Goal: Contribute content: Contribute content

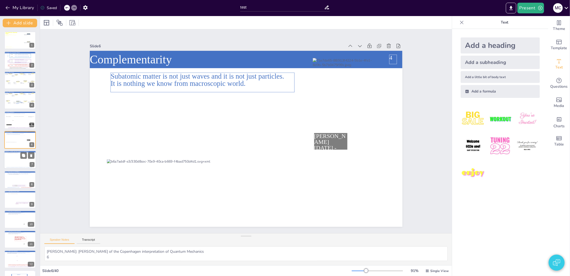
click at [14, 164] on div at bounding box center [20, 160] width 24 height 14
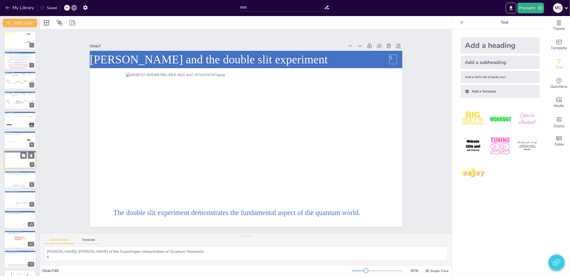
scroll to position [8, 0]
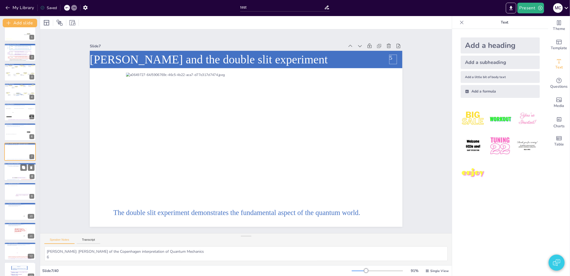
click at [11, 175] on div at bounding box center [21, 171] width 24 height 11
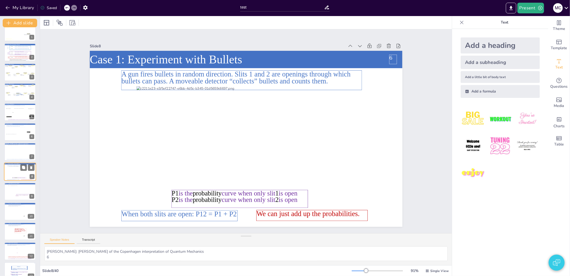
scroll to position [28, 0]
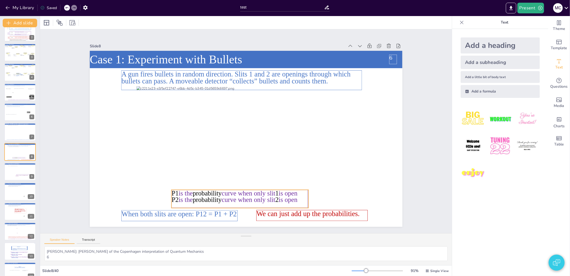
drag, startPoint x: 205, startPoint y: 202, endPoint x: 202, endPoint y: 194, distance: 8.5
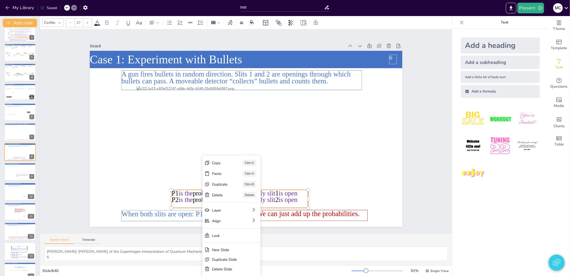
click at [202, 194] on div "[PERSON_NAME]" at bounding box center [231, 194] width 58 height 11
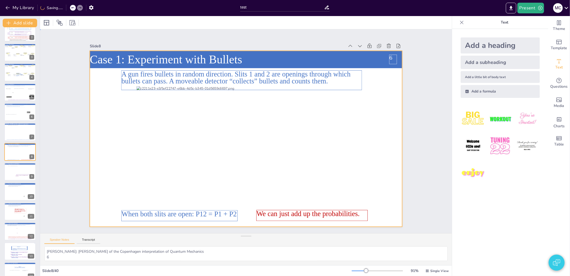
click at [175, 201] on div at bounding box center [246, 139] width 313 height 176
click at [156, 210] on icon at bounding box center [179, 215] width 117 height 11
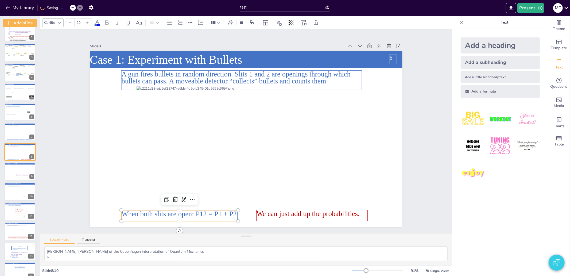
click at [81, 209] on div "Slide 1 A lecture series on Relativity Theory and Quantum Mechanics The Relativ…" at bounding box center [246, 131] width 343 height 191
click at [311, 216] on icon at bounding box center [312, 215] width 112 height 11
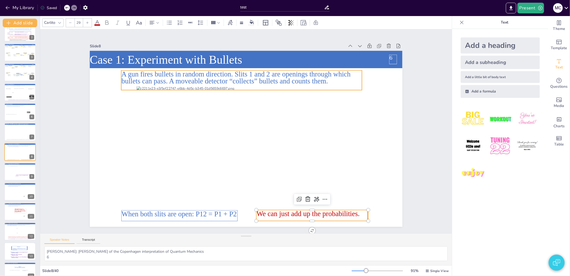
click at [234, 77] on icon at bounding box center [241, 80] width 241 height 20
click at [305, 212] on icon at bounding box center [312, 215] width 112 height 11
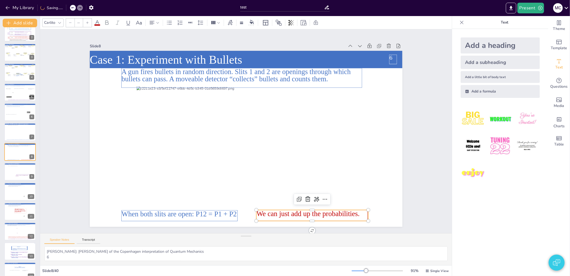
type input "29"
click at [305, 198] on icon at bounding box center [307, 198] width 5 height 5
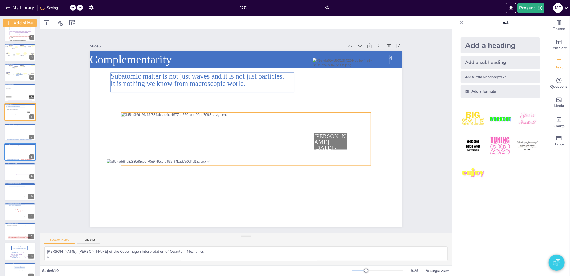
click at [236, 149] on div at bounding box center [246, 139] width 250 height 53
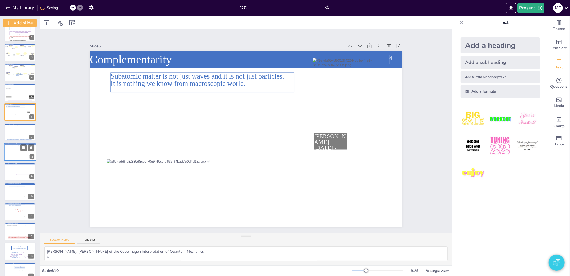
click at [11, 154] on div at bounding box center [21, 151] width 24 height 11
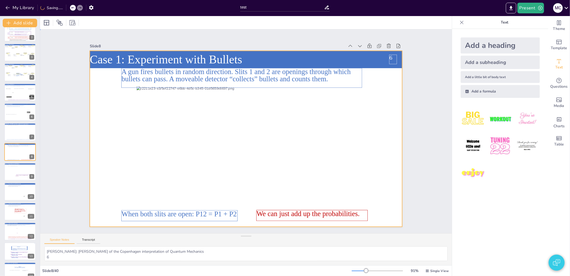
click at [204, 193] on div at bounding box center [246, 139] width 313 height 176
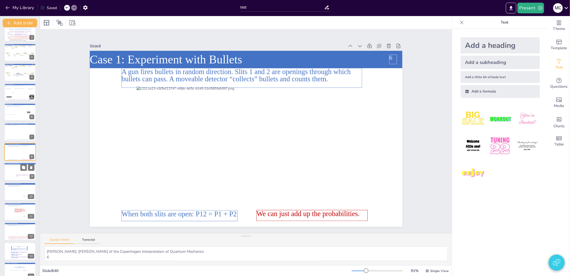
click at [9, 170] on div at bounding box center [19, 171] width 23 height 13
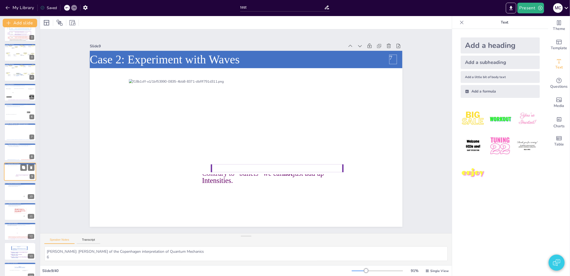
scroll to position [48, 0]
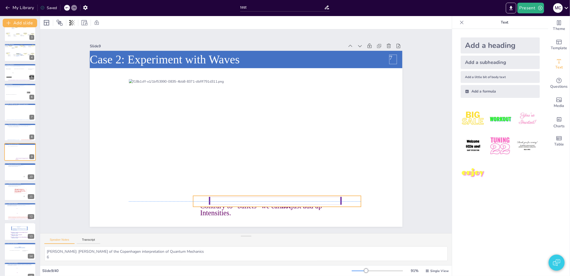
drag, startPoint x: 226, startPoint y: 170, endPoint x: 224, endPoint y: 204, distance: 34.3
click at [224, 204] on div "Contrary to “bullets” we can not just add up Intensities." at bounding box center [277, 201] width 168 height 11
click at [261, 183] on div "Ungroup" at bounding box center [264, 185] width 19 height 9
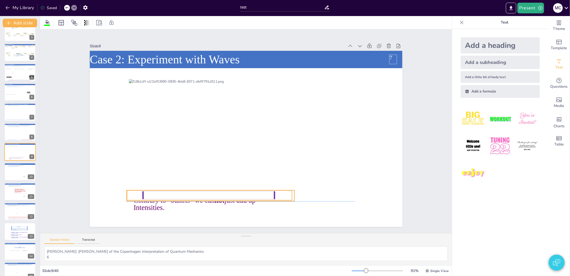
drag, startPoint x: 235, startPoint y: 199, endPoint x: 169, endPoint y: 193, distance: 66.8
click at [169, 193] on icon at bounding box center [209, 195] width 132 height 8
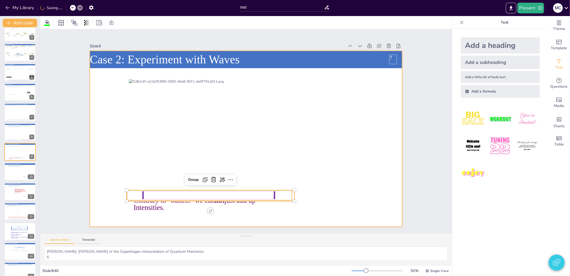
click at [156, 216] on div at bounding box center [246, 139] width 313 height 176
click at [154, 202] on span "just add up Intensities." at bounding box center [195, 203] width 122 height 15
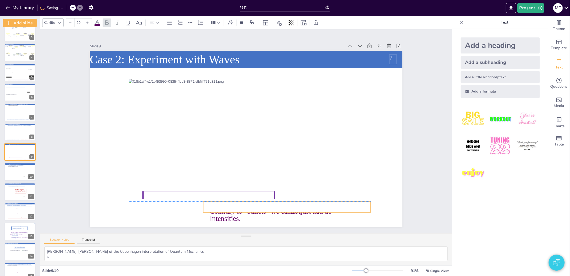
drag, startPoint x: 206, startPoint y: 192, endPoint x: 282, endPoint y: 204, distance: 77.1
click at [282, 51] on div "Case 2: Experiment with Waves Contrary to “bullets” we can not just add up Inte…" at bounding box center [246, 51] width 313 height 0
click at [8, 171] on div at bounding box center [20, 172] width 24 height 12
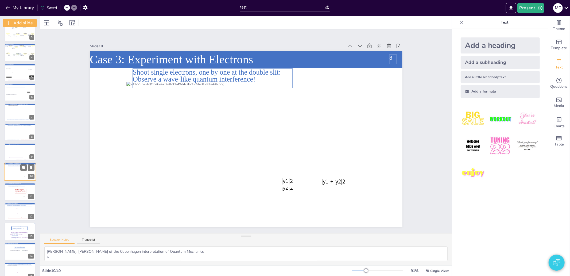
scroll to position [68, 0]
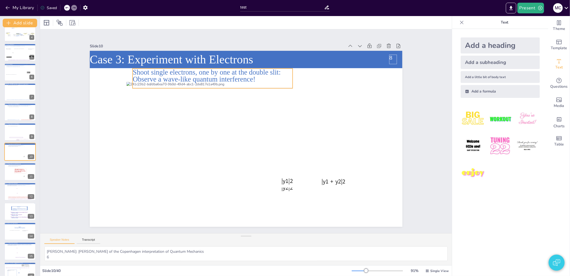
click at [179, 81] on icon at bounding box center [213, 78] width 160 height 20
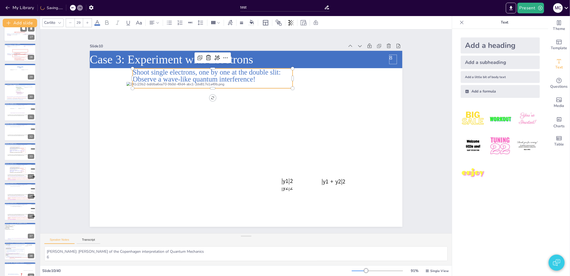
scroll to position [543, 0]
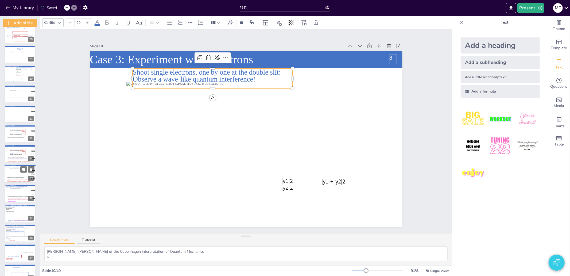
click at [11, 172] on div at bounding box center [17, 172] width 15 height 8
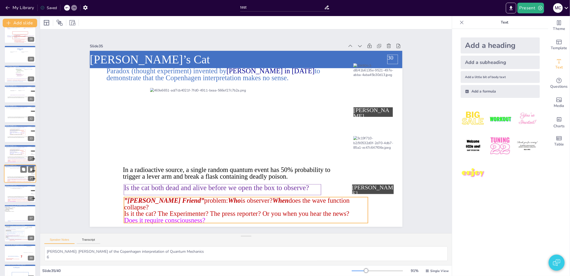
scroll to position [552, 0]
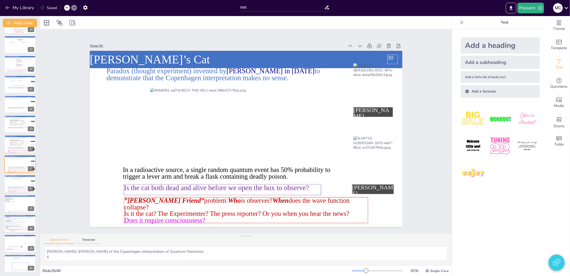
click at [556, 261] on img "button" at bounding box center [556, 262] width 7 height 13
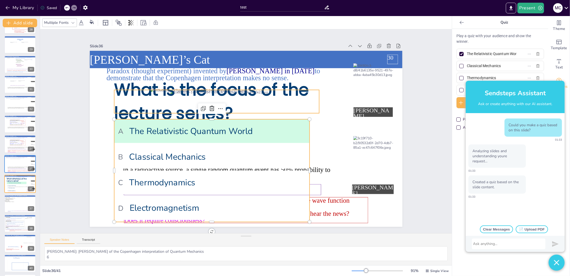
click at [134, 105] on span "What is the focus of the lecture series?" at bounding box center [211, 101] width 195 height 46
click at [25, 20] on button "Add slide" at bounding box center [20, 23] width 34 height 9
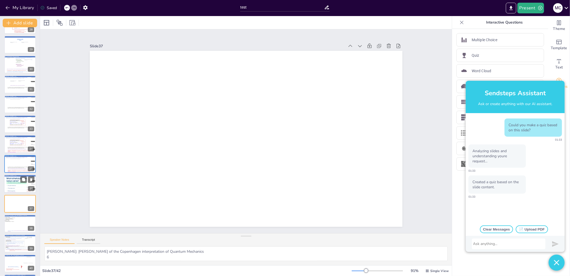
click at [11, 188] on span "C Thermodynamics" at bounding box center [16, 188] width 19 height 1
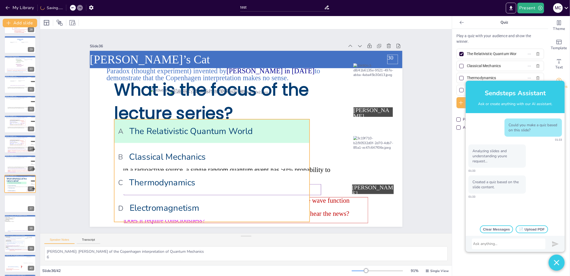
click at [165, 157] on span "B Classical Mechanics" at bounding box center [212, 156] width 188 height 11
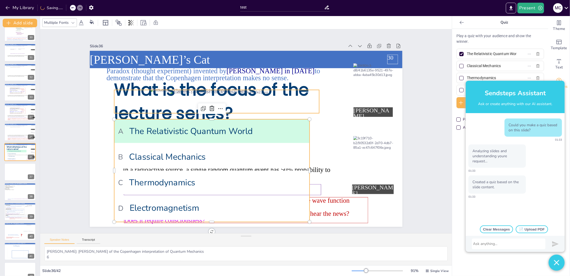
click at [168, 88] on span "What is the focus of the lecture series?" at bounding box center [211, 101] width 195 height 46
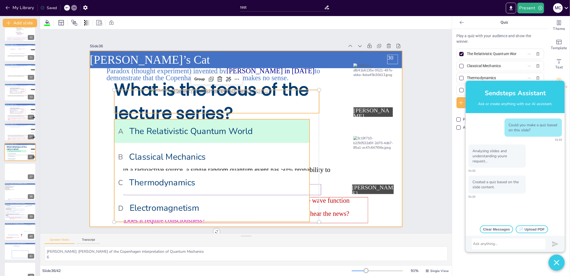
click at [94, 121] on div at bounding box center [246, 139] width 313 height 176
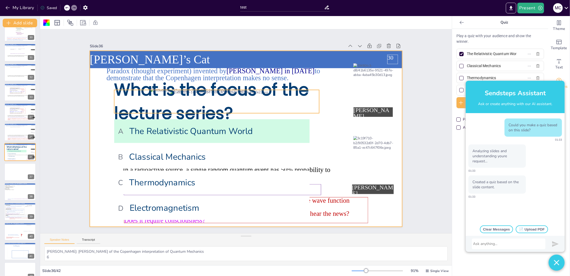
click at [124, 100] on span "What is the focus of the lecture series?" at bounding box center [211, 101] width 195 height 46
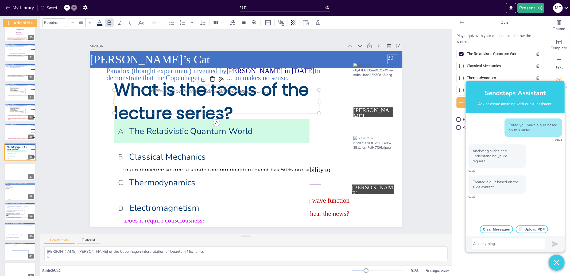
type input "--"
click at [122, 110] on span "What is the focus of the lecture series?" at bounding box center [211, 101] width 195 height 46
click at [127, 110] on span "What is the focus of the lecture series?" at bounding box center [211, 101] width 195 height 46
click at [125, 94] on span "What is the focus of the lecture series?" at bounding box center [211, 101] width 195 height 46
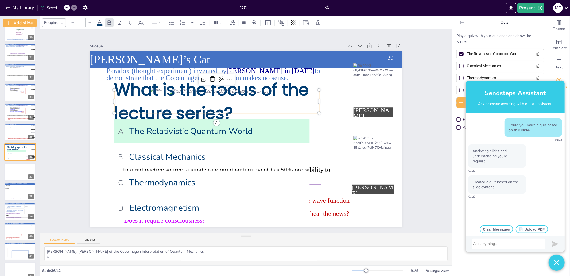
click at [119, 104] on span "What is the focus of the lecture series?" at bounding box center [211, 101] width 195 height 46
click at [15, 174] on div at bounding box center [20, 172] width 32 height 18
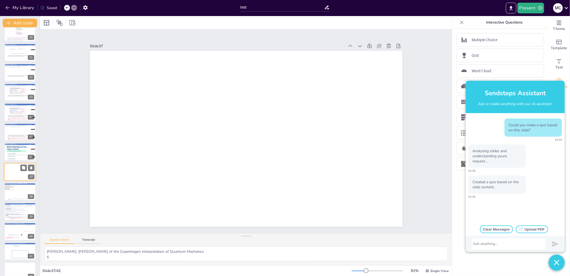
scroll to position [592, 0]
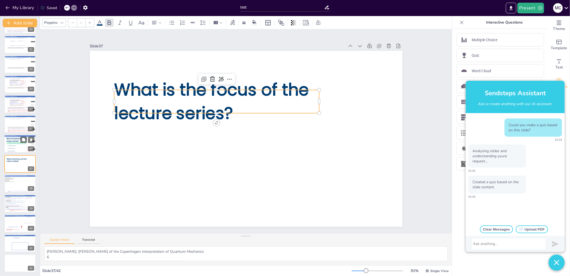
click at [16, 143] on span "A The Relativistic Quantum World" at bounding box center [16, 142] width 19 height 1
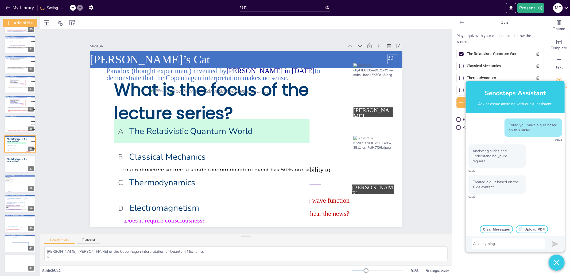
scroll to position [584, 0]
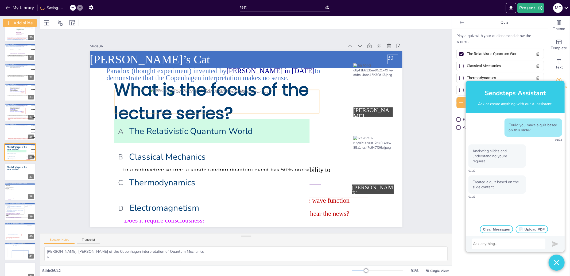
click at [138, 100] on span "What is the focus of the lecture series?" at bounding box center [211, 101] width 195 height 46
type input "--"
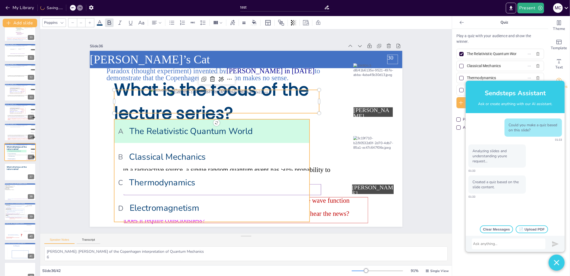
click at [154, 151] on span "B Classical Mechanics" at bounding box center [212, 156] width 188 height 11
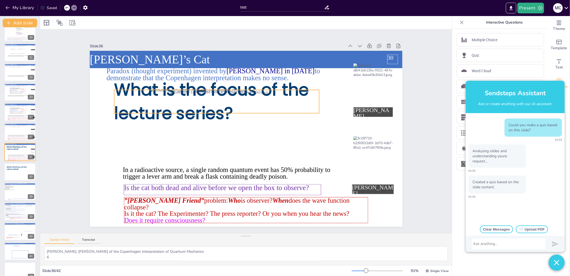
click at [220, 99] on span "What is the focus of the lecture series?" at bounding box center [211, 101] width 195 height 46
type input "--"
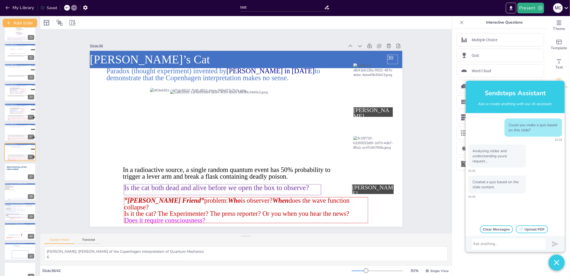
click at [429, 138] on div "Slide 1 A lecture series on Relativity Theory and Quantum Mechanics The Relativ…" at bounding box center [246, 131] width 412 height 204
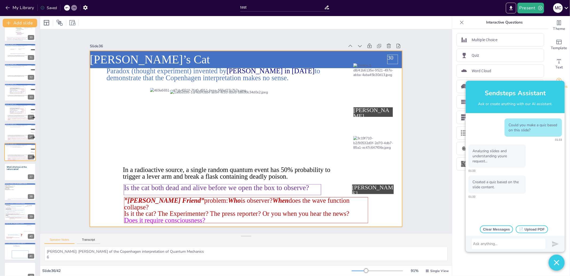
click at [312, 132] on div at bounding box center [246, 139] width 313 height 176
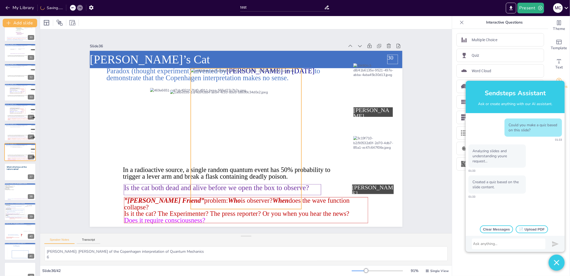
click at [244, 135] on div at bounding box center [246, 138] width 111 height 141
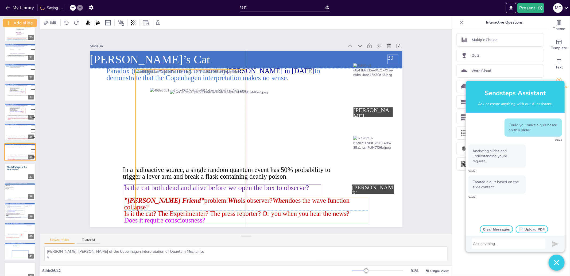
drag, startPoint x: 252, startPoint y: 151, endPoint x: 197, endPoint y: 150, distance: 55.3
click at [197, 150] on div at bounding box center [190, 139] width 111 height 141
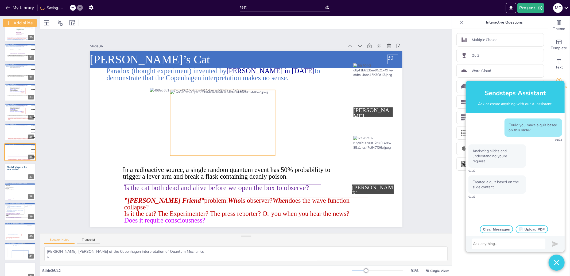
click at [233, 133] on div at bounding box center [222, 123] width 105 height 66
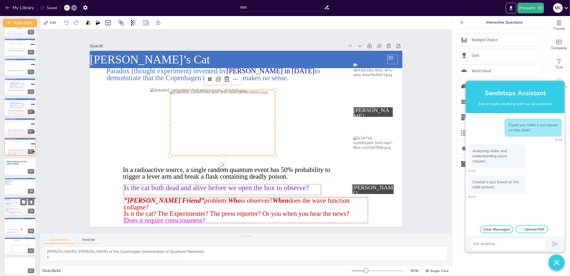
scroll to position [592, 0]
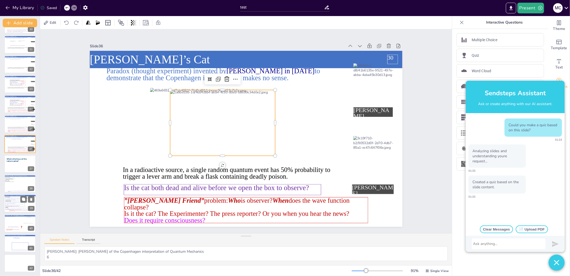
click at [16, 201] on icon at bounding box center [14, 203] width 19 height 6
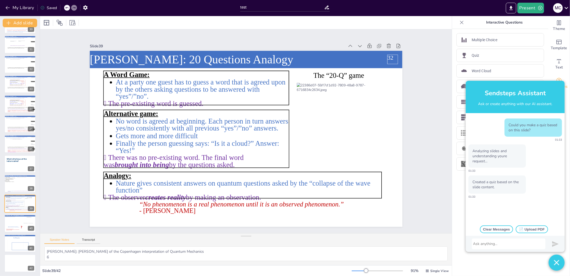
click at [503, 246] on div at bounding box center [508, 243] width 71 height 5
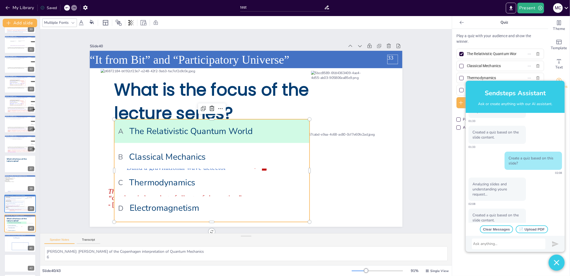
scroll to position [60, 0]
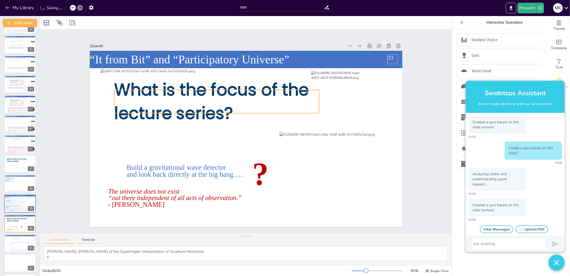
click at [207, 90] on span "What is the focus of the lecture series?" at bounding box center [211, 101] width 195 height 46
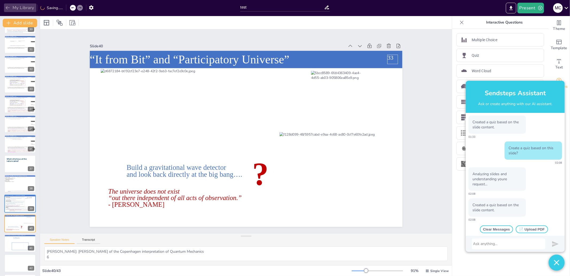
click at [18, 8] on button "My Library" at bounding box center [20, 7] width 32 height 9
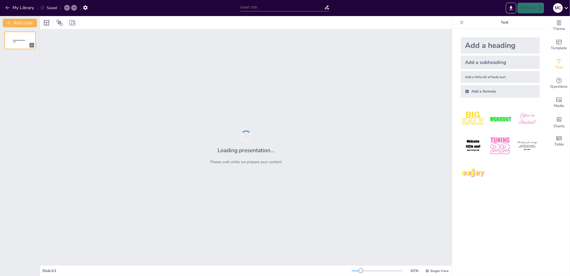
type input "test"
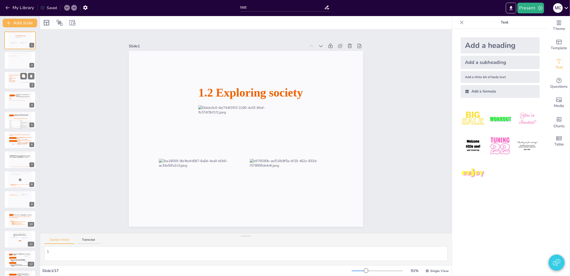
click at [16, 79] on icon at bounding box center [20, 81] width 22 height 12
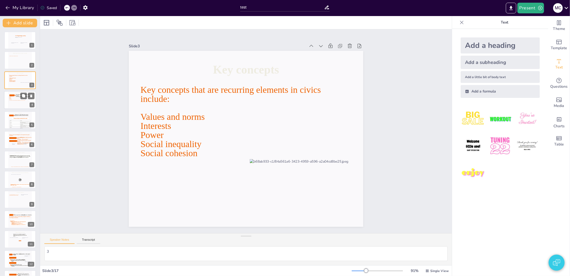
click at [10, 104] on icon at bounding box center [20, 101] width 22 height 12
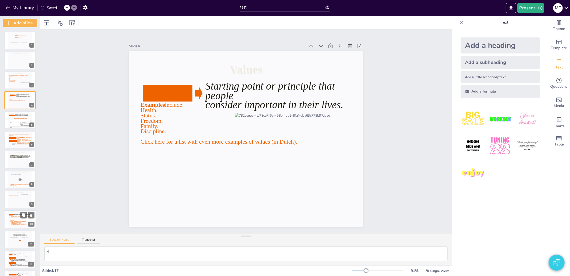
click at [13, 223] on icon at bounding box center [20, 223] width 21 height 6
type textarea "10"
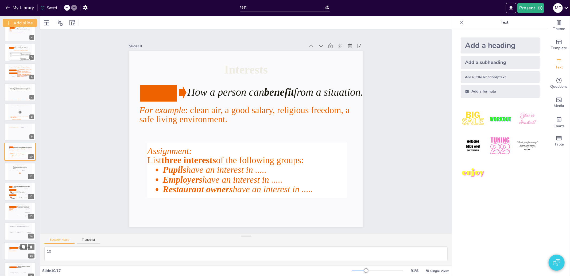
click at [10, 252] on icon at bounding box center [20, 252] width 22 height 13
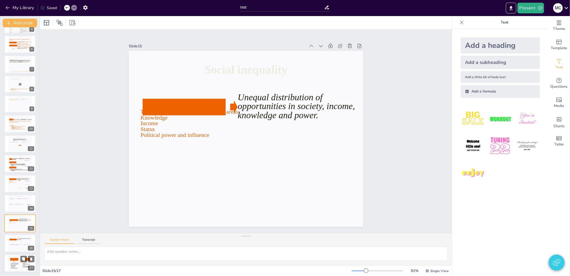
click at [19, 263] on icon at bounding box center [15, 265] width 10 height 6
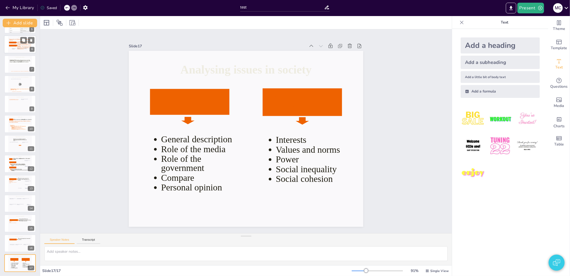
click at [18, 43] on icon at bounding box center [24, 42] width 15 height 2
type textarea "6"
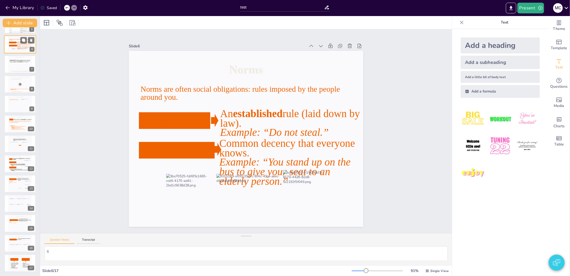
scroll to position [0, 0]
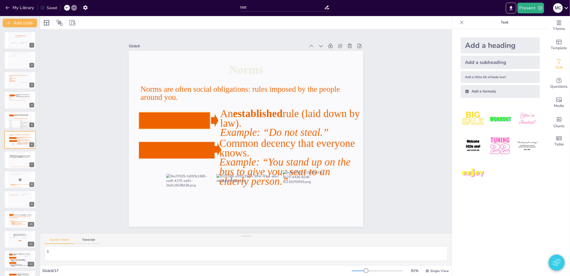
click at [205, 98] on icon at bounding box center [227, 62] width 44 height 72
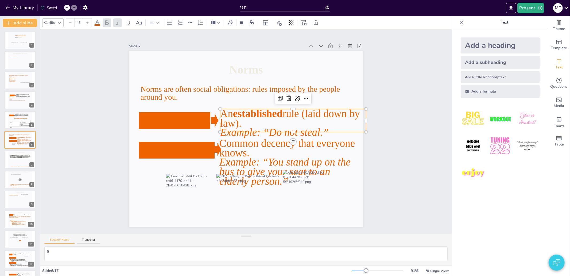
click at [228, 119] on icon at bounding box center [292, 145] width 138 height 93
click at [228, 119] on icon at bounding box center [294, 135] width 146 height 67
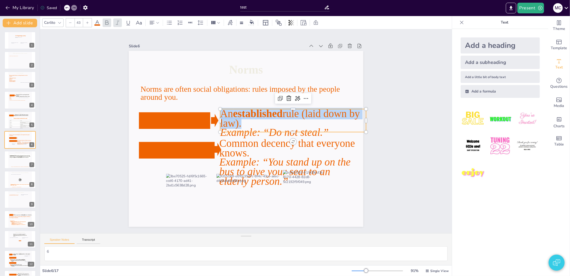
click at [228, 119] on span "rule (laid down by law)." at bounding box center [291, 132] width 139 height 45
click at [69, 20] on div at bounding box center [70, 22] width 9 height 9
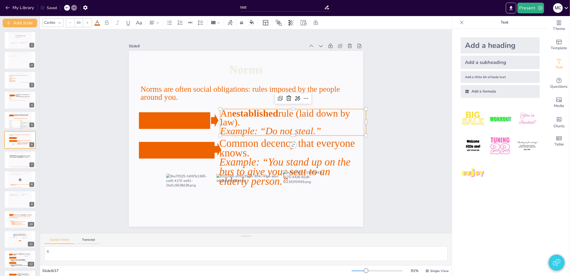
click at [69, 20] on div at bounding box center [70, 22] width 9 height 9
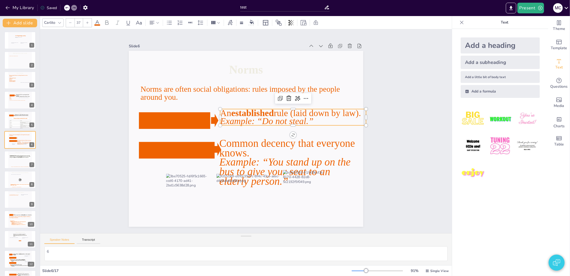
click at [69, 20] on div at bounding box center [70, 22] width 9 height 9
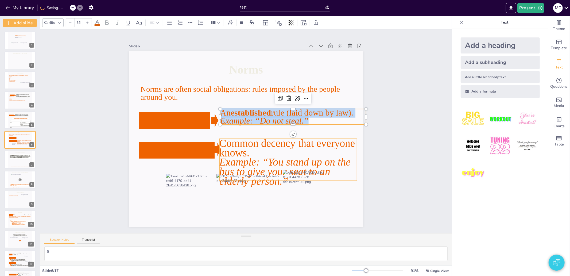
click at [246, 152] on icon at bounding box center [253, 182] width 123 height 130
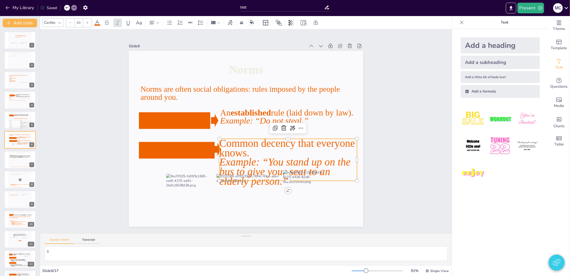
click at [244, 124] on icon at bounding box center [204, 103] width 138 height 42
click at [244, 152] on icon at bounding box center [281, 167] width 143 height 69
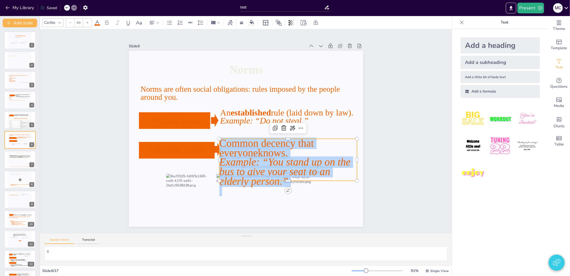
click at [70, 23] on icon at bounding box center [70, 22] width 3 height 3
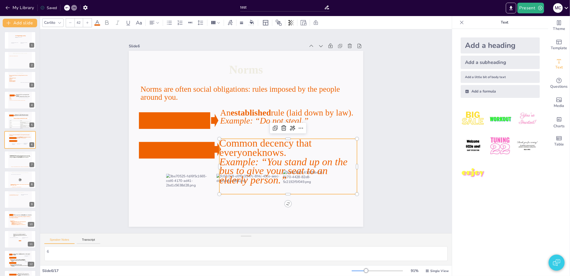
click at [70, 23] on icon at bounding box center [70, 22] width 3 height 3
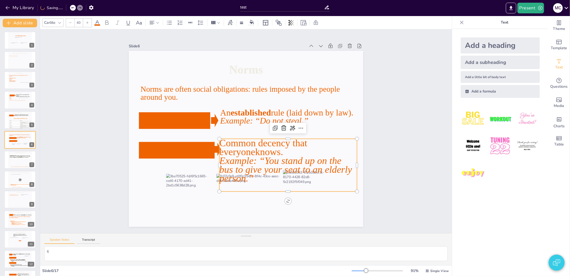
click at [70, 23] on icon at bounding box center [70, 22] width 3 height 3
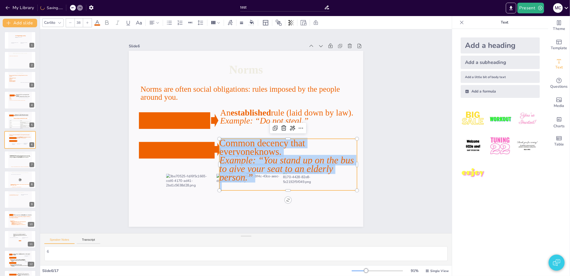
click at [70, 23] on icon at bounding box center [70, 22] width 3 height 3
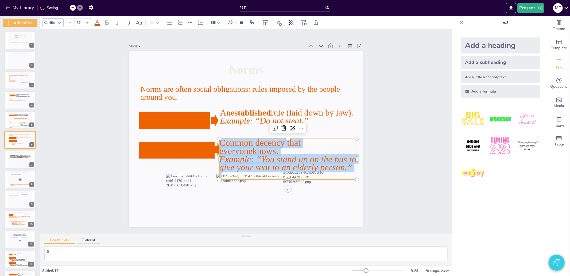
click at [70, 23] on icon at bounding box center [70, 22] width 3 height 3
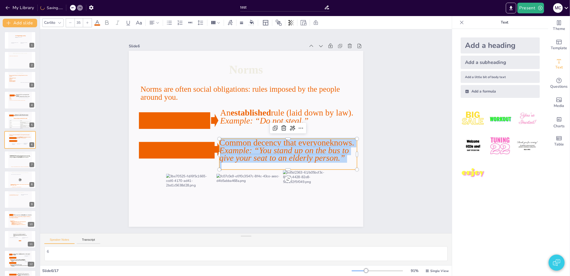
click at [70, 23] on icon at bounding box center [70, 22] width 3 height 3
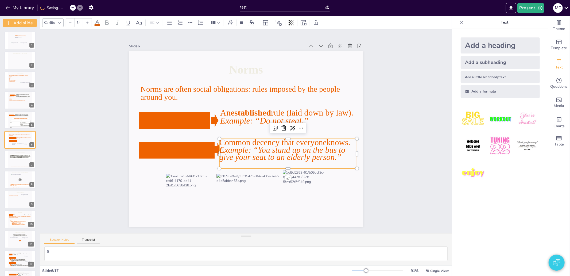
click at [70, 23] on icon at bounding box center [70, 22] width 3 height 3
click at [177, 143] on icon at bounding box center [177, 150] width 76 height 17
type input "33"
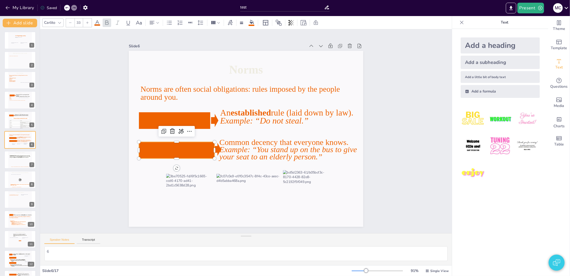
click at [98, 23] on icon at bounding box center [97, 23] width 6 height 6
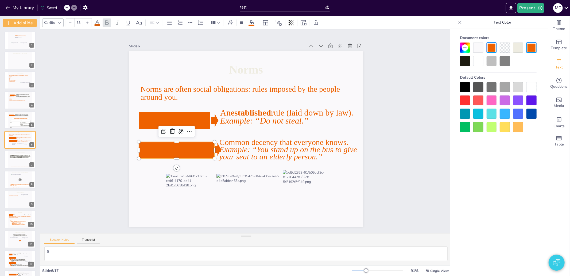
click at [477, 64] on div at bounding box center [478, 61] width 10 height 10
click at [530, 89] on div at bounding box center [531, 87] width 10 height 10
click at [496, 63] on div at bounding box center [492, 61] width 10 height 10
click at [479, 62] on div at bounding box center [478, 61] width 10 height 10
click at [412, 111] on div "Slide 1 1.2 Exploring society Slide 2 Main question of the section What are the…" at bounding box center [246, 131] width 455 height 321
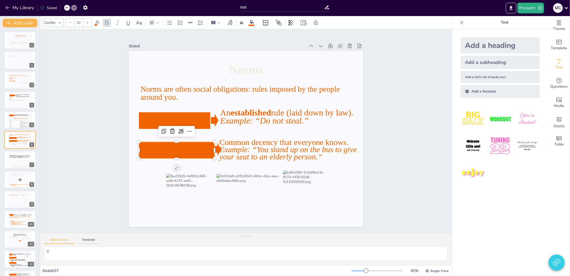
click at [162, 139] on icon at bounding box center [177, 113] width 74 height 52
click at [162, 126] on icon at bounding box center [185, 92] width 63 height 67
click at [162, 140] on span "Unwritten rules" at bounding box center [174, 127] width 55 height 25
click at [99, 24] on span at bounding box center [97, 24] width 6 height 1
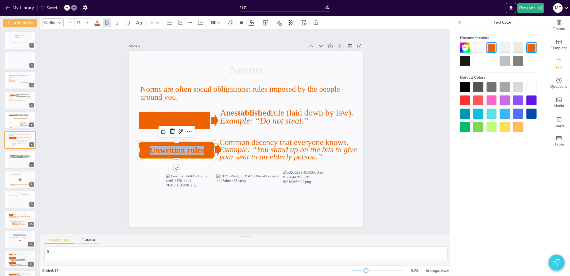
click at [491, 60] on div at bounding box center [492, 61] width 10 height 10
click at [408, 73] on div "Slide 1 1.2 Exploring society Slide 2 Main question of the section What are the…" at bounding box center [246, 131] width 354 height 459
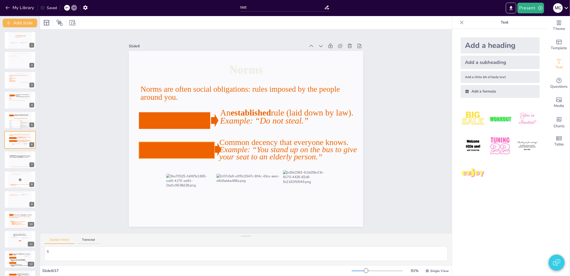
click at [180, 143] on icon at bounding box center [175, 120] width 76 height 46
click at [180, 148] on icon at bounding box center [175, 143] width 77 height 24
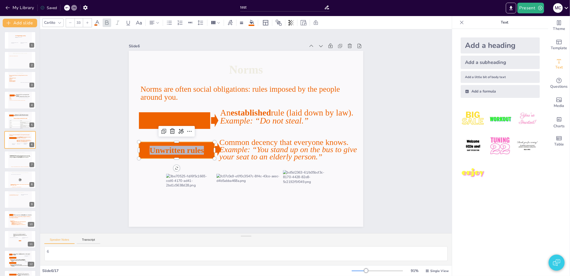
click at [180, 115] on span "Unwritten rules" at bounding box center [185, 92] width 43 height 46
click at [180, 132] on span "Unwritten rules" at bounding box center [178, 114] width 52 height 35
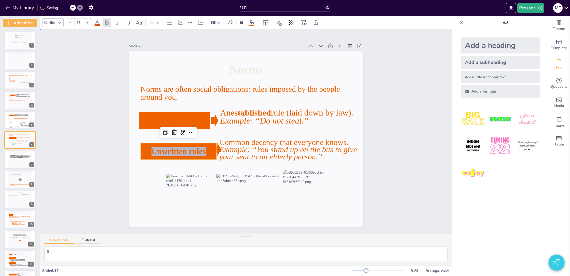
click at [434, 159] on div "Slide 1 1.2 Exploring society Slide 2 Main question of the section What are the…" at bounding box center [246, 131] width 455 height 321
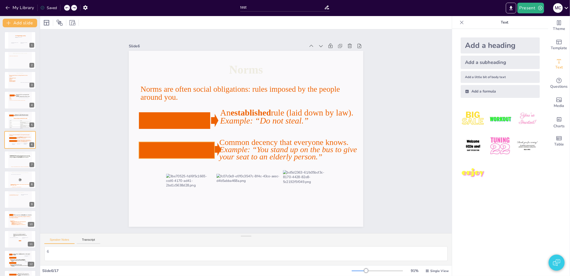
click at [188, 135] on icon at bounding box center [178, 106] width 71 height 58
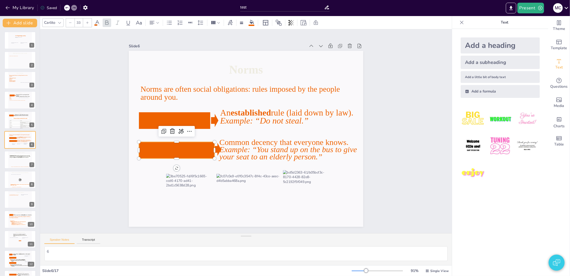
click at [188, 146] on icon at bounding box center [174, 127] width 77 height 39
click at [188, 135] on span "Unwritten rules" at bounding box center [175, 120] width 53 height 30
click at [100, 23] on icon at bounding box center [97, 23] width 6 height 6
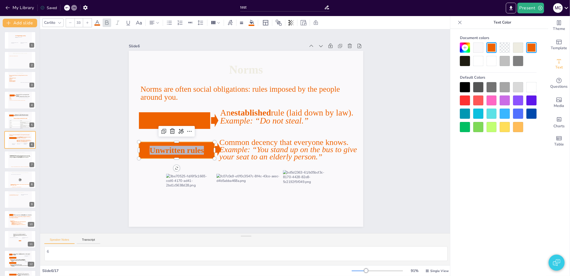
click at [465, 46] on icon at bounding box center [465, 47] width 4 height 4
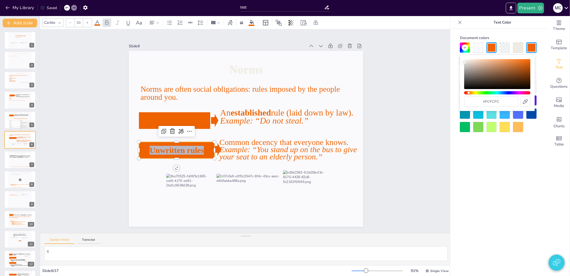
type input "#ffffff"
drag, startPoint x: 472, startPoint y: 68, endPoint x: 457, endPoint y: 53, distance: 21.2
click at [457, 53] on body "My Library Saved test Present M C Document fonts Carlito Arimo Recently used Ca…" at bounding box center [285, 138] width 570 height 276
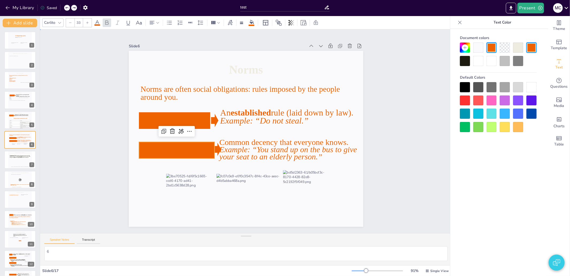
click at [393, 127] on div "Slide 1 1.2 Exploring society Slide 2 Main question of the section What are the…" at bounding box center [245, 131] width 353 height 459
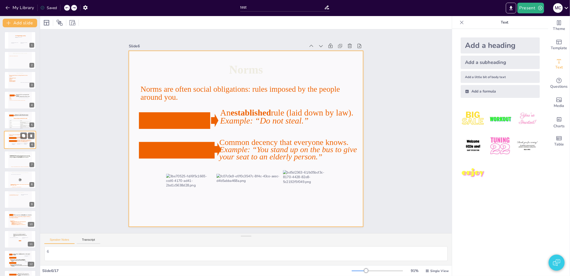
click at [8, 142] on div at bounding box center [20, 140] width 24 height 18
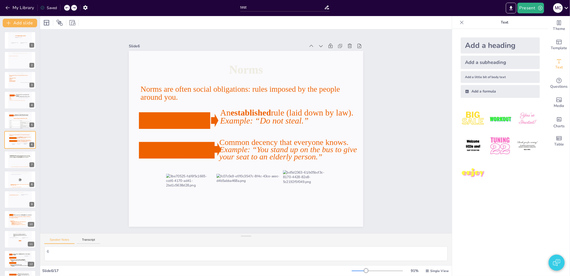
click at [559, 264] on img "button" at bounding box center [556, 262] width 7 height 13
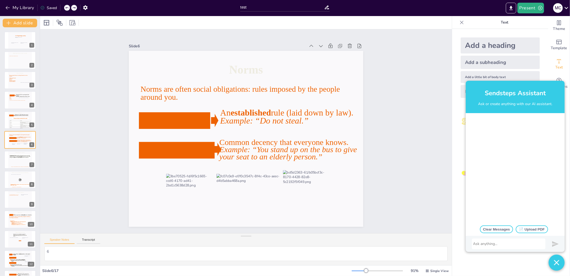
click at [489, 244] on div at bounding box center [508, 243] width 71 height 5
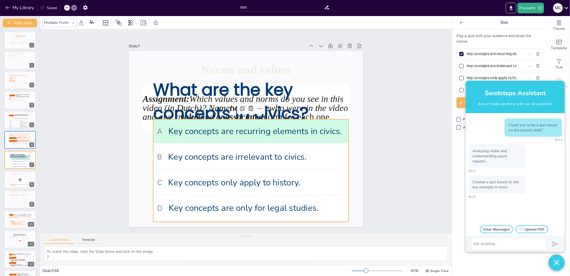
click at [79, 185] on div "Slide 1 1.2 Exploring society Slide 2 Main question of the section What are the…" at bounding box center [246, 131] width 445 height 285
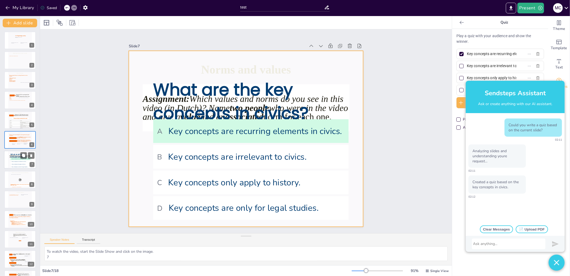
click at [9, 163] on div at bounding box center [20, 160] width 24 height 18
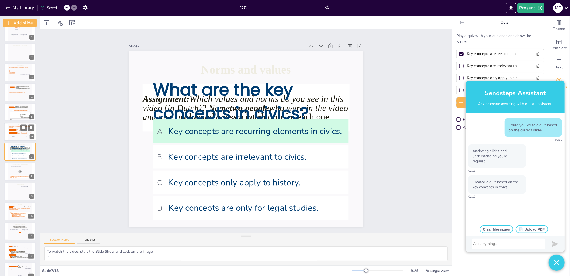
click at [13, 130] on icon at bounding box center [12, 130] width 7 height 2
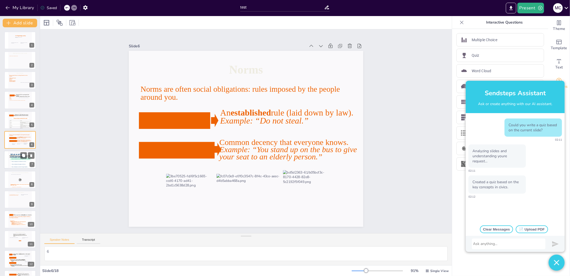
click at [10, 162] on li "B Key concepts are irrelevant to civics." at bounding box center [20, 161] width 20 height 2
type textarea "To watch the video, start the Slide Show and click on the image. 7"
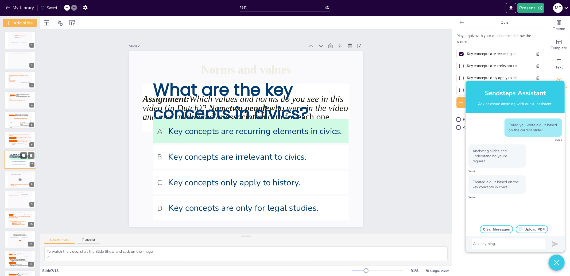
scroll to position [8, 0]
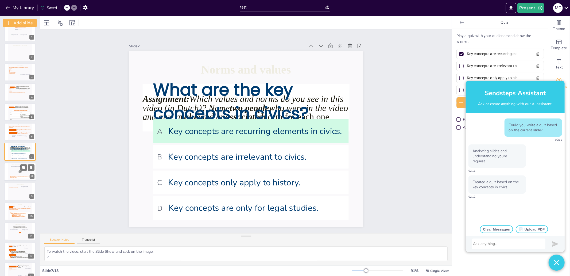
click at [14, 173] on div at bounding box center [19, 170] width 17 height 9
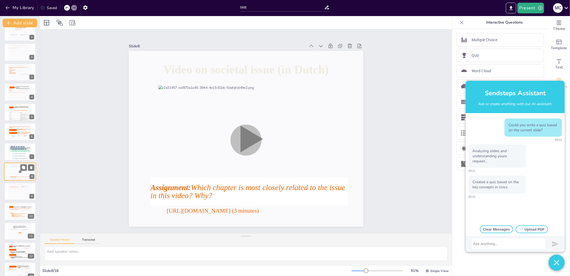
scroll to position [28, 0]
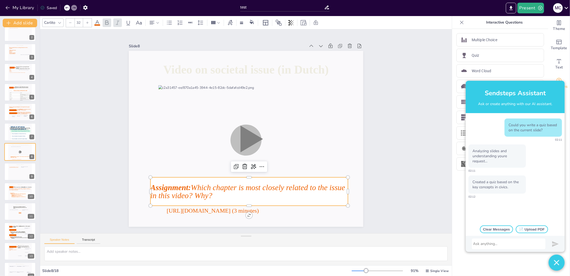
click at [210, 95] on icon at bounding box center [248, 70] width 199 height 49
click at [15, 170] on icon at bounding box center [14, 172] width 10 height 12
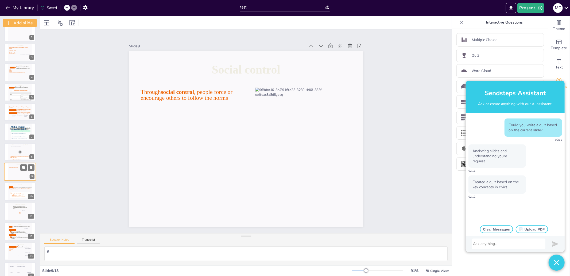
scroll to position [48, 0]
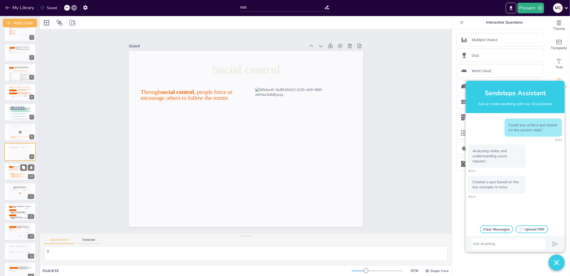
click at [15, 173] on icon at bounding box center [20, 175] width 21 height 6
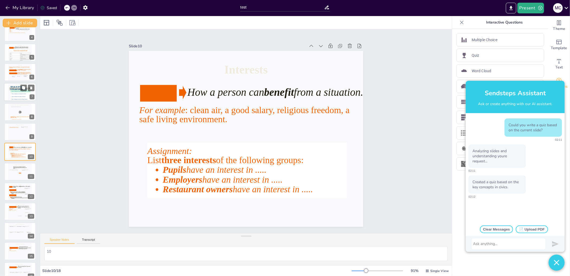
click at [19, 99] on span "D Key concepts are only for legal studies." at bounding box center [20, 99] width 19 height 1
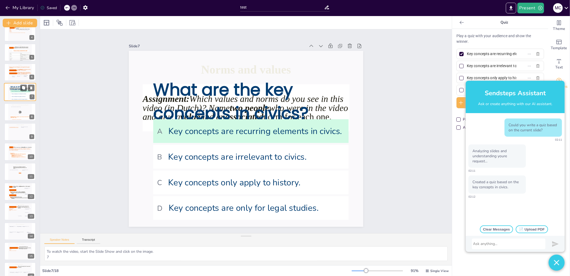
scroll to position [8, 0]
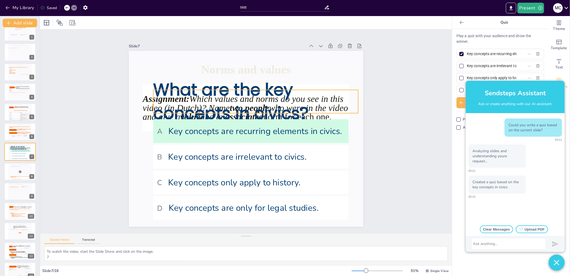
click at [163, 101] on span "What are the key concepts in civics?" at bounding box center [232, 100] width 157 height 63
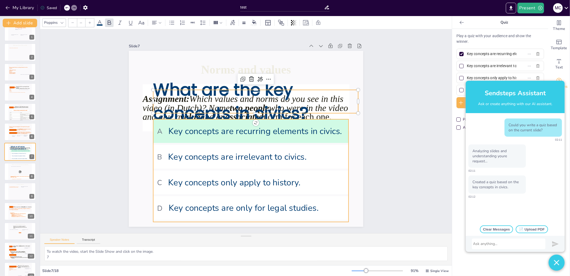
click at [188, 158] on span "B Key concepts are irrelevant to civics." at bounding box center [243, 156] width 182 height 69
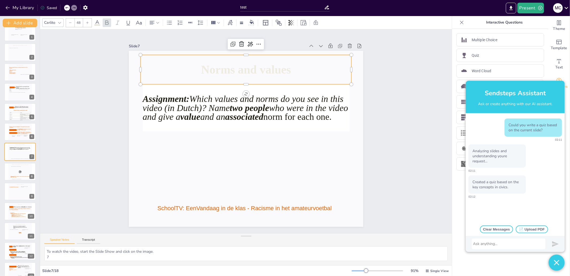
click at [293, 62] on icon at bounding box center [265, 72] width 210 height 93
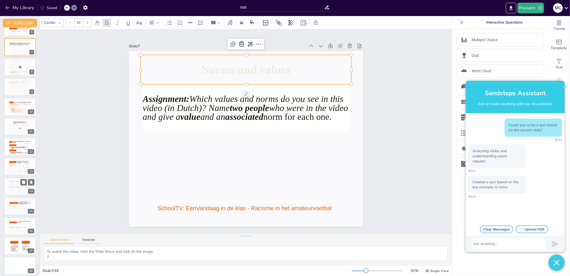
scroll to position [115, 0]
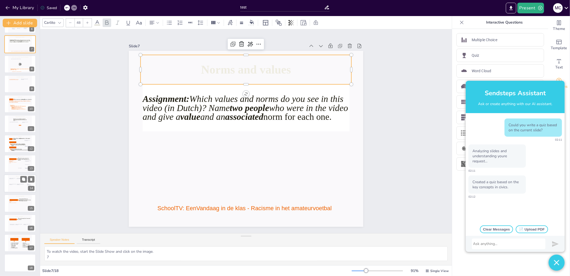
click at [6, 186] on div "Power resources 14" at bounding box center [20, 183] width 32 height 18
type textarea "14"
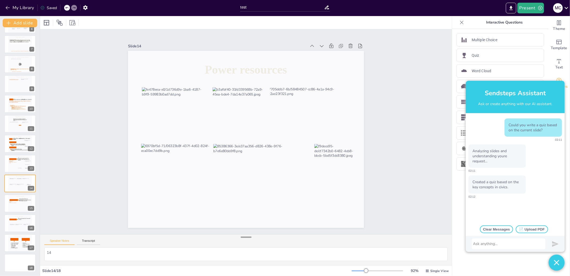
drag, startPoint x: 244, startPoint y: 234, endPoint x: 247, endPoint y: 235, distance: 3.9
click at [247, 235] on div at bounding box center [246, 236] width 11 height 5
click at [11, 208] on icon at bounding box center [20, 204] width 22 height 13
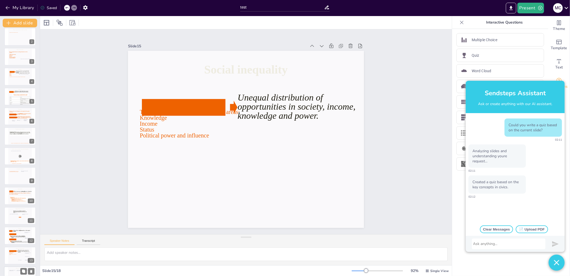
scroll to position [0, 0]
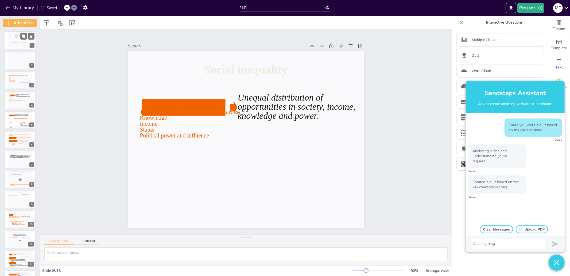
click at [15, 45] on div at bounding box center [15, 44] width 8 height 5
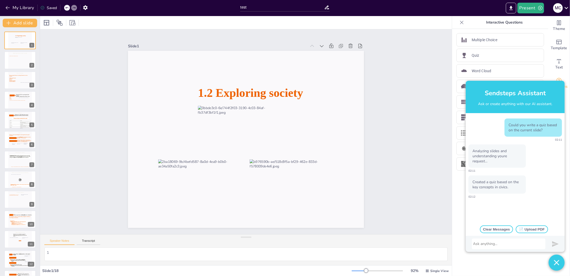
click at [525, 228] on button "📄 Upload PDF" at bounding box center [532, 229] width 32 height 8
click at [534, 228] on button "📄 Upload PDF" at bounding box center [532, 229] width 32 height 8
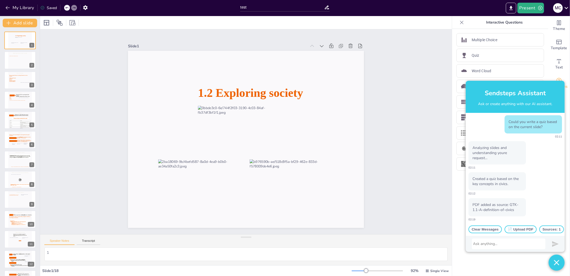
scroll to position [3, 0]
click at [493, 245] on div at bounding box center [508, 243] width 71 height 5
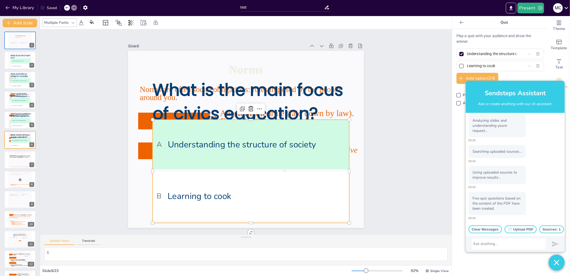
scroll to position [142, 0]
click at [201, 105] on span "What is the main focus of civics education?" at bounding box center [248, 101] width 191 height 47
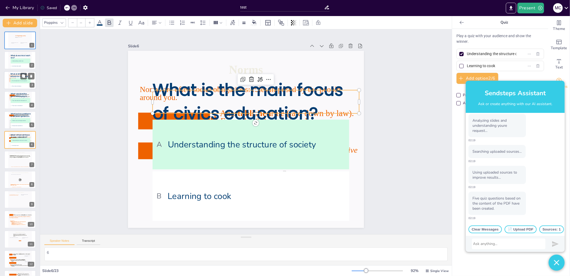
click at [9, 80] on icon at bounding box center [20, 81] width 22 height 12
type textarea "3"
type input "Has consequences for various groups"
type input "Only affects individuals"
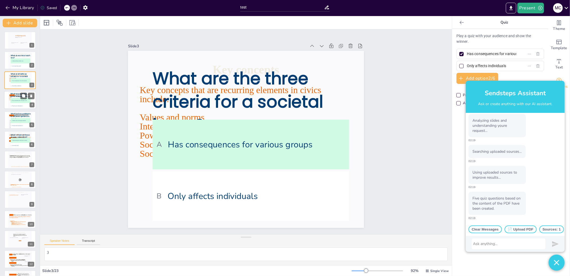
click at [12, 104] on li "B They have no involvement" at bounding box center [20, 105] width 20 height 5
type textarea "4"
type input "They make decisions that apply to all"
type input "They have no involvement"
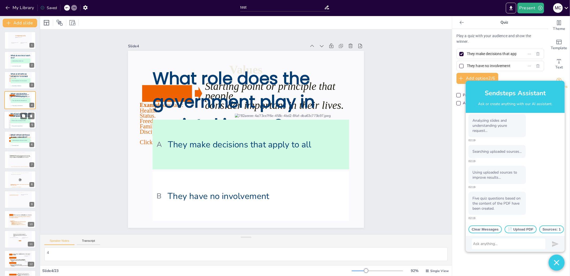
click at [13, 120] on span "A Political views and religious beliefs" at bounding box center [20, 120] width 19 height 1
type textarea "5"
type input "Political views and religious beliefs"
type input "Only personal experiences"
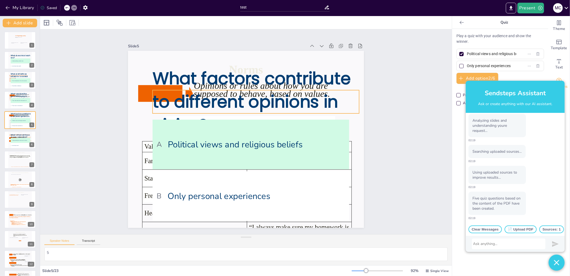
click at [201, 104] on span "What factors contribute to different opinions in civics?" at bounding box center [255, 94] width 204 height 75
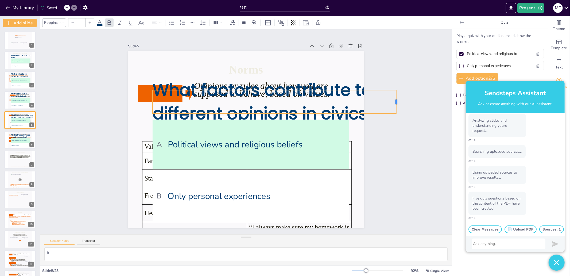
drag, startPoint x: 356, startPoint y: 99, endPoint x: 393, endPoint y: 97, distance: 37.2
click at [397, 106] on div at bounding box center [400, 118] width 7 height 24
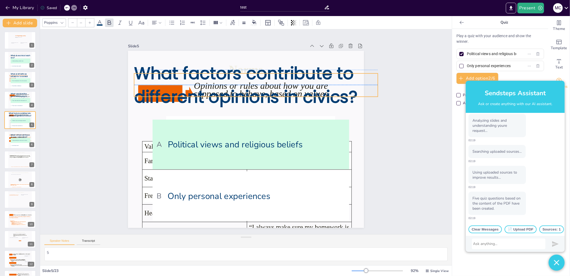
drag, startPoint x: 278, startPoint y: 95, endPoint x: 259, endPoint y: 77, distance: 26.1
click at [259, 77] on span "What factors contribute to different opinions in civics?" at bounding box center [290, 117] width 112 height 227
click at [259, 77] on span "What factors contribute to different opinions in civics?" at bounding box center [263, 89] width 220 height 134
click at [19, 140] on span "A Understanding the structure of society" at bounding box center [20, 140] width 19 height 1
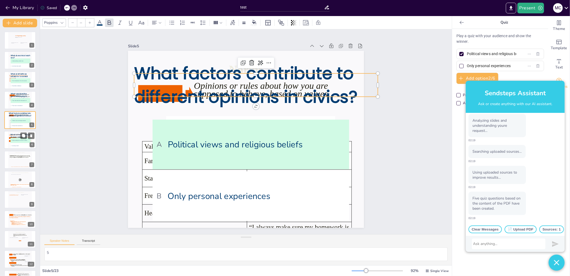
type textarea "6"
type input "Understanding the structure of society"
type input "Learning to cook"
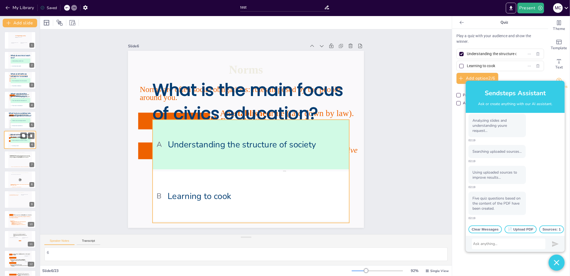
click at [18, 139] on li "A Understanding the structure of society" at bounding box center [20, 140] width 20 height 5
click at [14, 65] on li "B Learning to play sports" at bounding box center [20, 66] width 20 height 5
type input "Understanding societal rules"
type input "Learning to play sports"
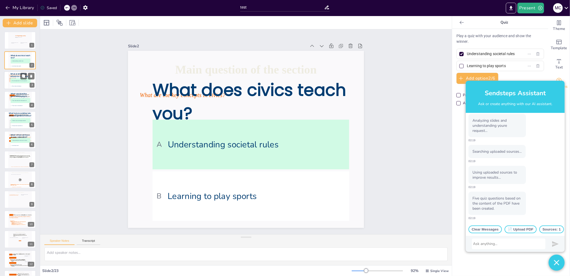
click at [13, 80] on span "A Has consequences for various groups" at bounding box center [20, 80] width 19 height 1
type textarea "3"
type input "Has consequences for various groups"
type input "Only affects individuals"
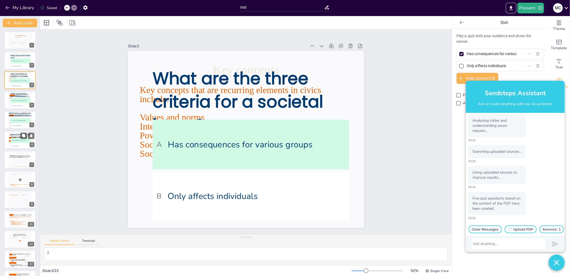
click at [11, 142] on li "A Understanding the structure of society" at bounding box center [20, 140] width 20 height 5
type textarea "6"
type input "Understanding the structure of society"
type input "Learning to cook"
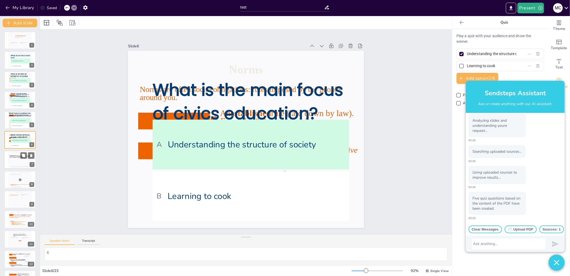
click at [10, 158] on icon at bounding box center [19, 156] width 21 height 5
type textarea "To watch the video, start the Slide Show and click on the image. 7"
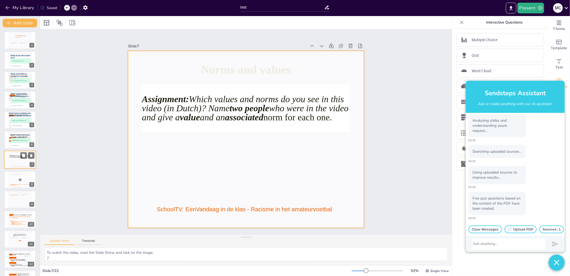
scroll to position [8, 0]
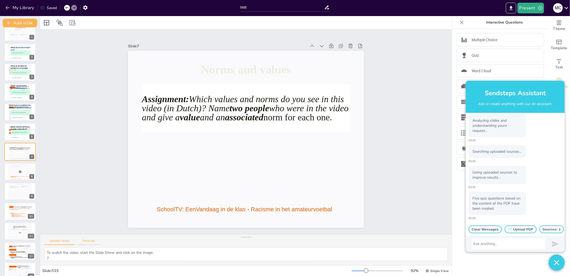
click at [92, 240] on button "Transcript" at bounding box center [89, 242] width 24 height 6
click at [60, 241] on button "Speaker Notes" at bounding box center [59, 242] width 30 height 6
click at [73, 255] on textarea "To watch the video, start the Slide Show and click on the image. 7" at bounding box center [245, 254] width 403 height 14
click at [89, 238] on div "Speaker Notes Transcript" at bounding box center [246, 240] width 412 height 13
click at [91, 240] on button "Transcript" at bounding box center [89, 242] width 24 height 6
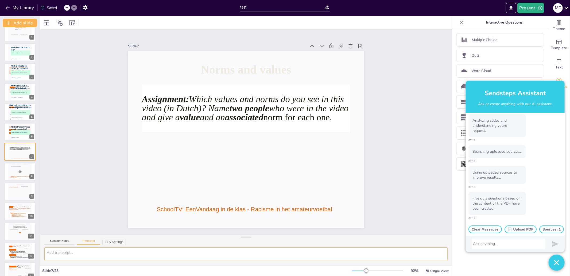
click at [97, 253] on textarea at bounding box center [245, 254] width 403 height 14
paste textarea "To watch the video, start the Slide Show and click on the image. 7"
type textarea "To watch the video, start the Slide Show and click on the image. 7"
click at [76, 215] on div "Slide 1 1.2 Exploring society Slide 2 Main question of the section What are the…" at bounding box center [245, 132] width 445 height 286
click at [243, 102] on icon at bounding box center [248, 108] width 212 height 69
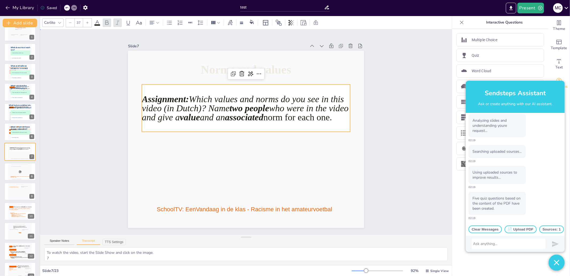
click at [407, 123] on div "Slide 1 1.2 Exploring society Slide 2 Main question of the section What are the…" at bounding box center [245, 132] width 455 height 322
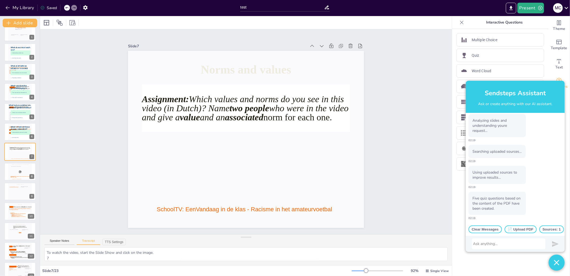
click at [550, 228] on button "Sources: 1" at bounding box center [551, 229] width 25 height 8
click at [548, 229] on button "Sources: 1" at bounding box center [551, 229] width 25 height 8
